Goal: Book appointment/travel/reservation

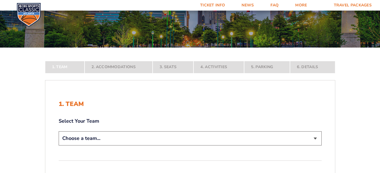
scroll to position [50, 0]
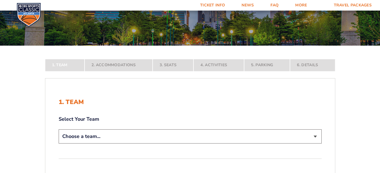
click at [316, 135] on select "Choose a team... [US_STATE] Wildcats [US_STATE] State Buckeyes [US_STATE] Tar H…" at bounding box center [190, 136] width 263 height 14
select select "12757"
click at [59, 144] on select "Choose a team... [US_STATE] Wildcats [US_STATE] State Buckeyes [US_STATE] Tar H…" at bounding box center [190, 136] width 263 height 14
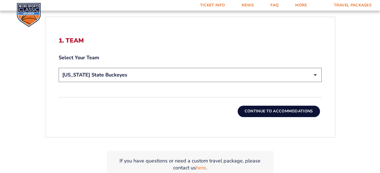
scroll to position [152, 0]
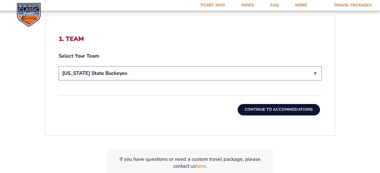
click at [293, 107] on button "Continue To Accommodations" at bounding box center [279, 109] width 82 height 11
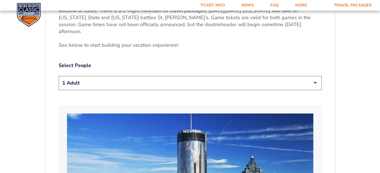
scroll to position [273, 0]
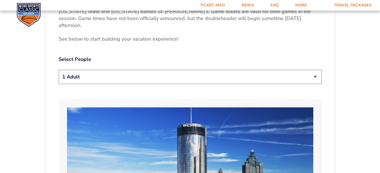
click at [314, 70] on select "1 Adult 2 Adults 3 Adults 4 Adults 2 Adults + 1 Child 2 Adults + 2 Children 2 A…" at bounding box center [190, 77] width 263 height 14
select select "2 Adults"
click at [59, 70] on select "1 Adult 2 Adults 3 Adults 4 Adults 2 Adults + 1 Child 2 Adults + 2 Children 2 A…" at bounding box center [190, 77] width 263 height 14
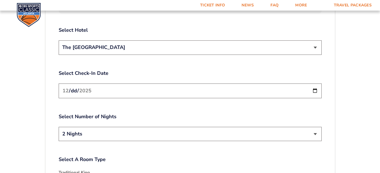
scroll to position [659, 0]
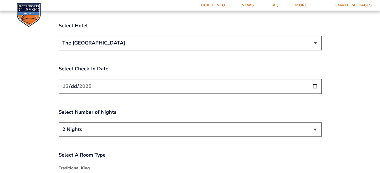
click at [314, 79] on input "[DATE]" at bounding box center [190, 86] width 263 height 15
type input "[DATE]"
click at [316, 122] on select "2 Nights 3 Nights" at bounding box center [190, 129] width 263 height 14
select select "3 Nights"
click at [59, 122] on select "2 Nights 3 Nights" at bounding box center [190, 129] width 263 height 14
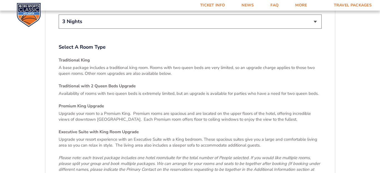
scroll to position [772, 0]
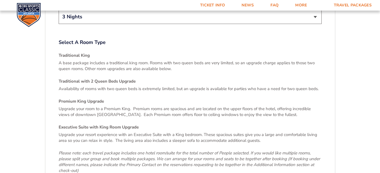
click at [84, 78] on h4 "Traditional with 2 Queen Beds Upgrade" at bounding box center [190, 81] width 263 height 6
click at [82, 78] on h4 "Traditional with 2 Queen Beds Upgrade" at bounding box center [190, 81] width 263 height 6
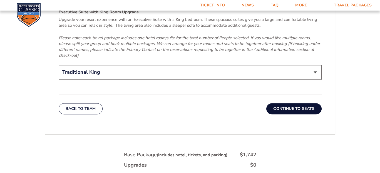
scroll to position [896, 0]
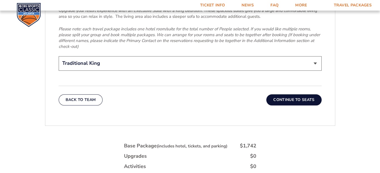
click at [316, 56] on select "Traditional King Traditional with 2 Queen Beds Upgrade (+$45 per night) Premium…" at bounding box center [190, 63] width 263 height 14
select select "Traditional with 2 Queen Beds Upgrade"
click at [59, 56] on select "Traditional King Traditional with 2 Queen Beds Upgrade (+$45 per night) Premium…" at bounding box center [190, 63] width 263 height 14
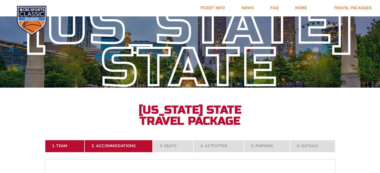
scroll to position [0, 0]
